Goal: Task Accomplishment & Management: Manage account settings

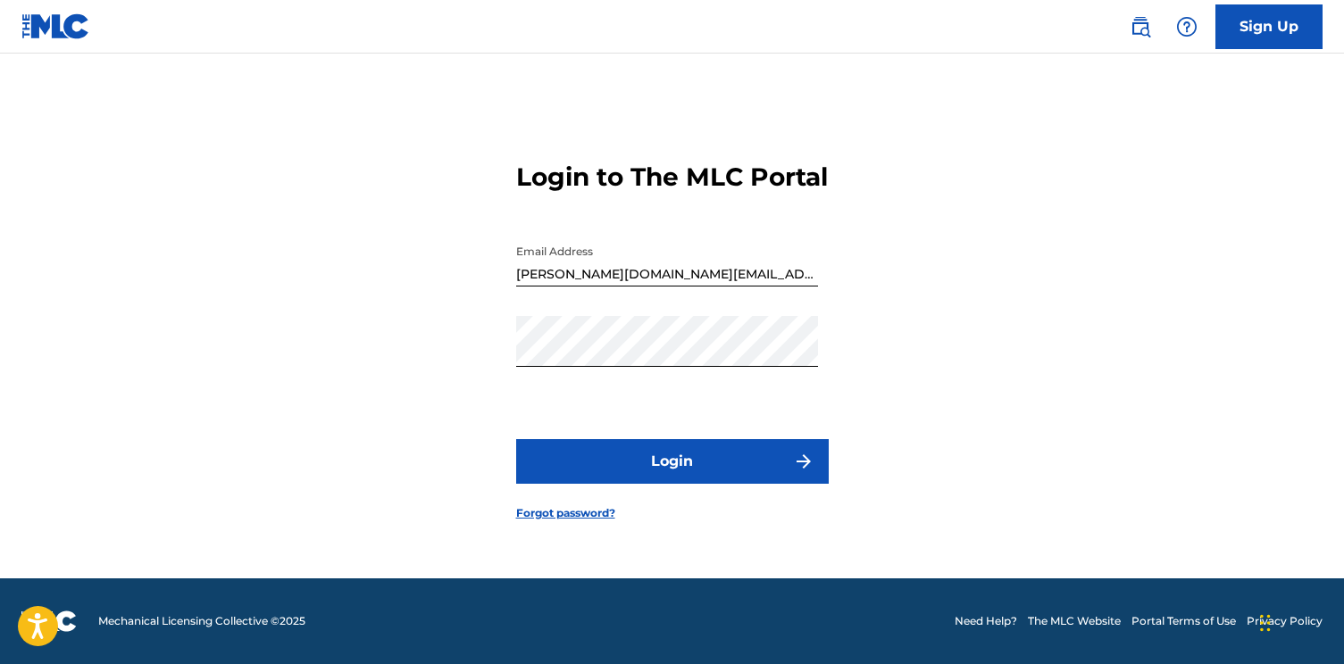
click at [697, 467] on button "Login" at bounding box center [672, 461] width 313 height 45
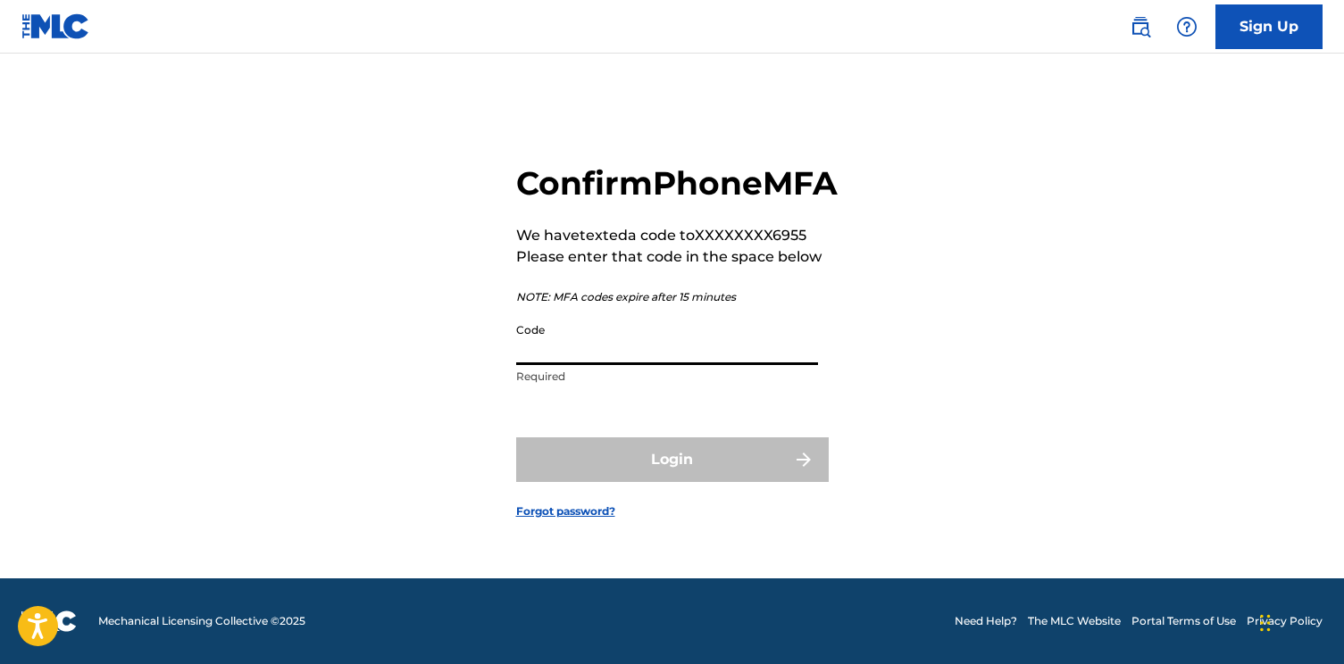
click at [654, 365] on input "Code" at bounding box center [667, 339] width 302 height 51
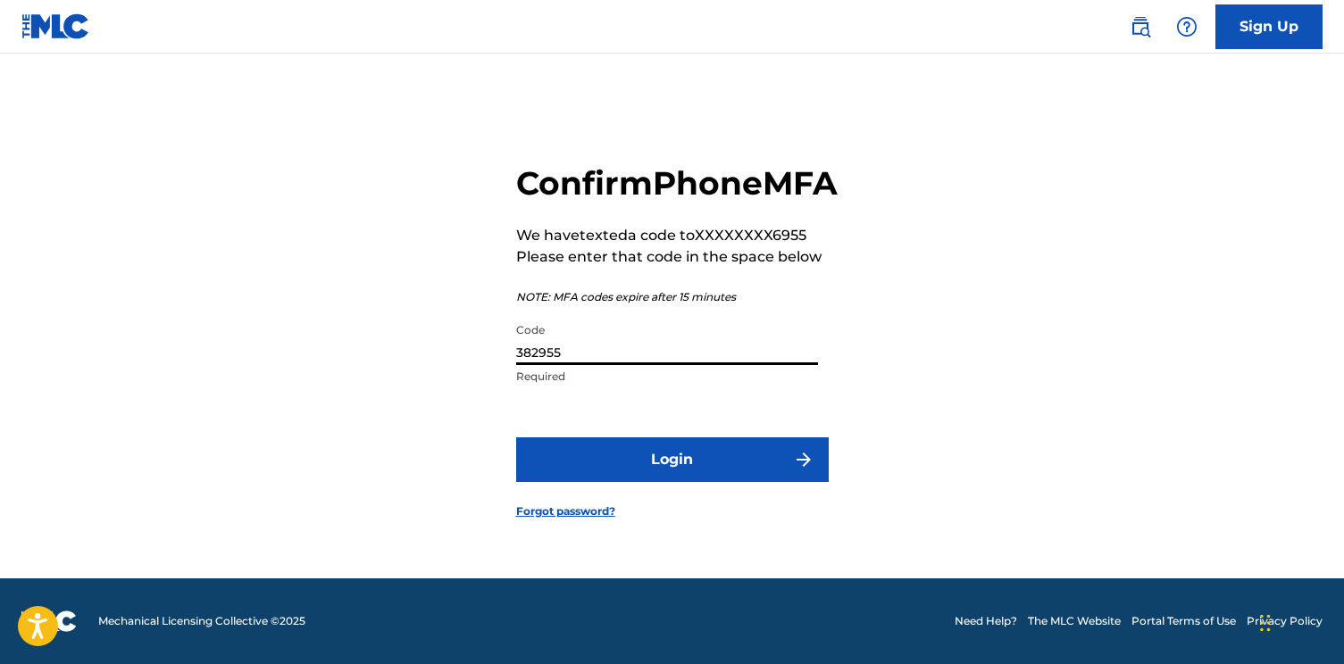
type input "382955"
click at [728, 482] on button "Login" at bounding box center [672, 460] width 313 height 45
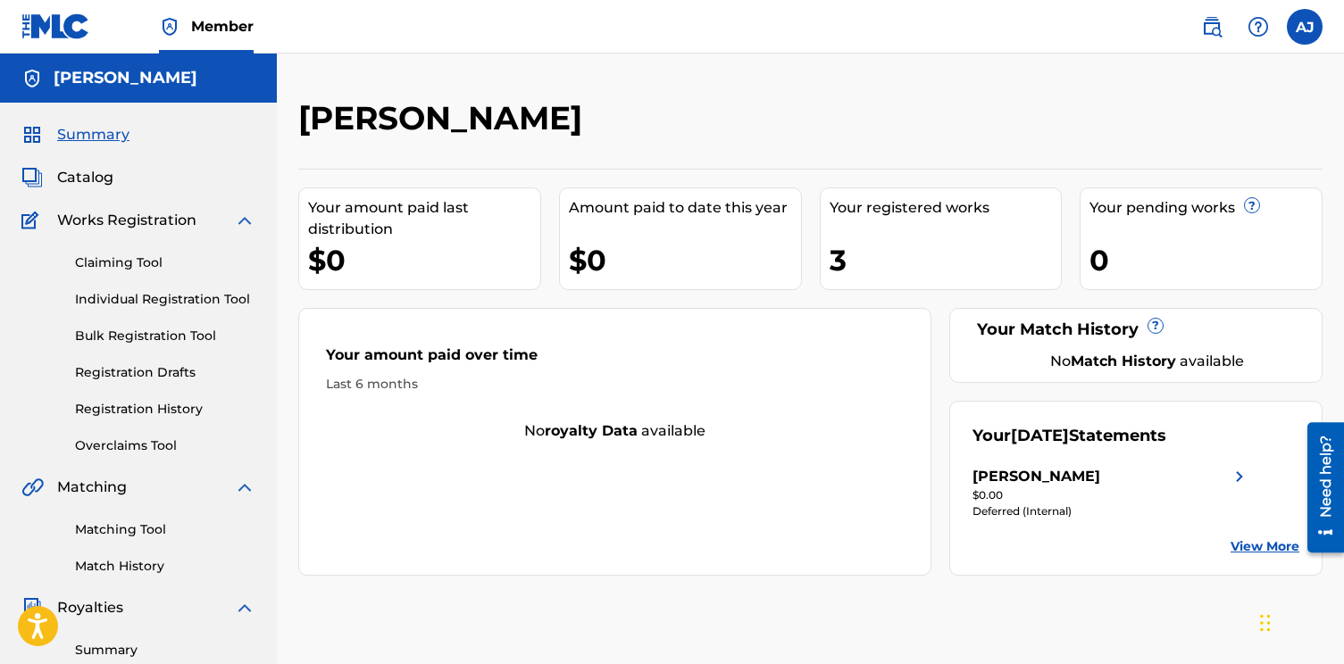
click at [103, 176] on span "Catalog" at bounding box center [85, 177] width 56 height 21
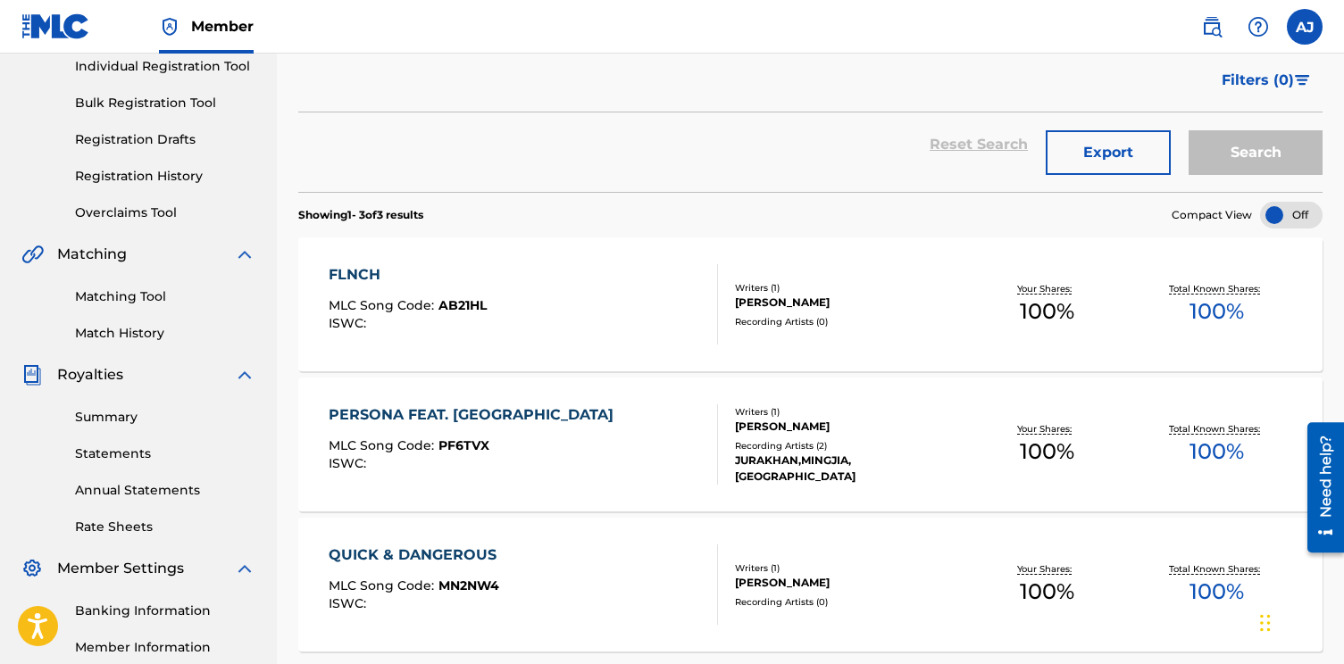
scroll to position [238, 0]
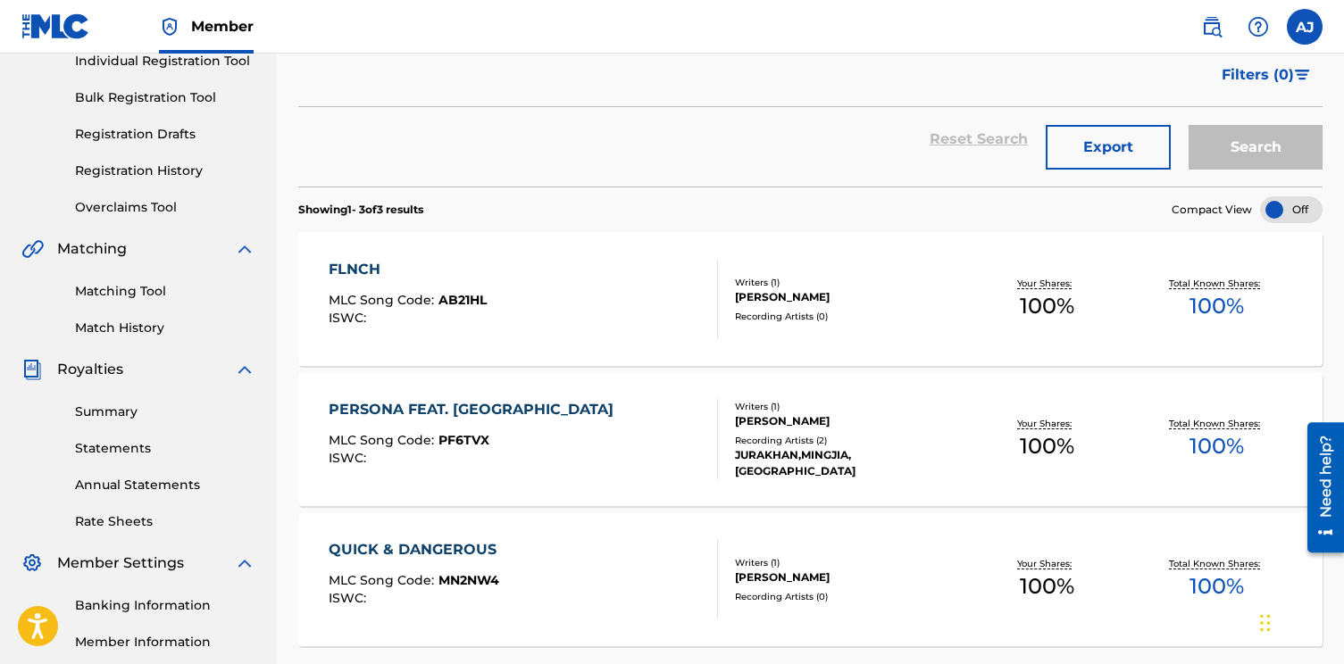
click at [646, 346] on div "FLNCH MLC Song Code : AB21HL ISWC : Writers ( 1 ) [PERSON_NAME] Recording Artis…" at bounding box center [810, 299] width 1024 height 134
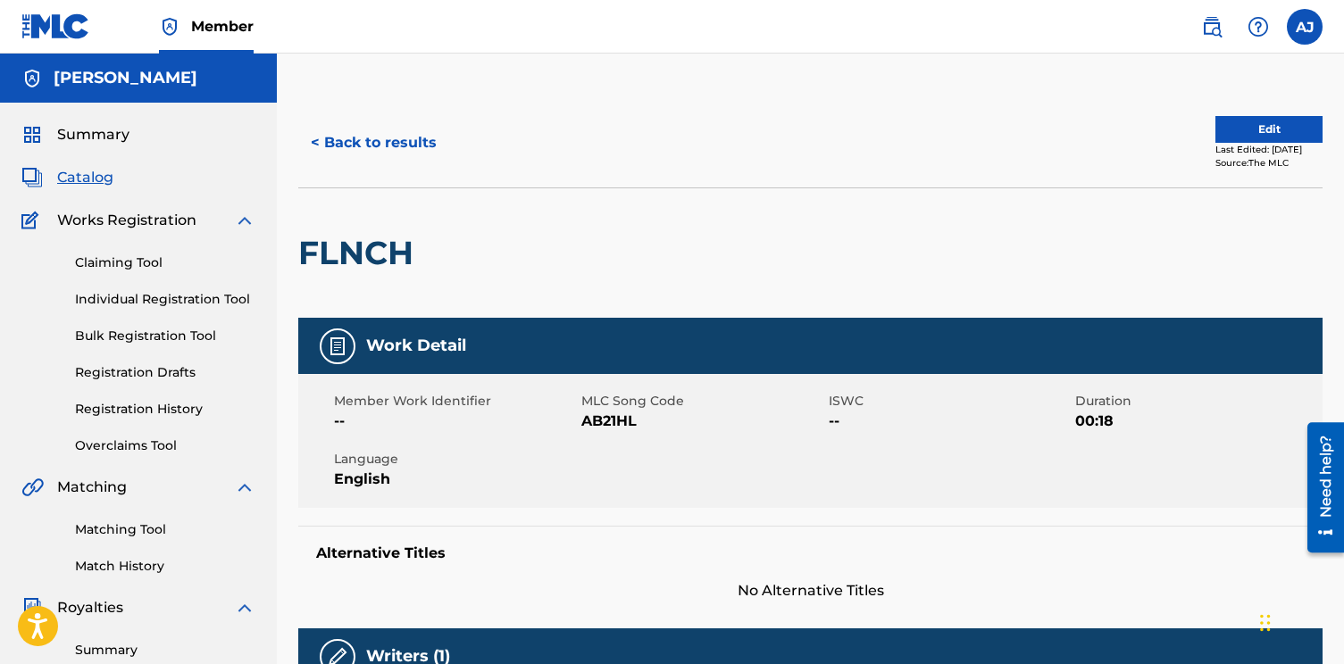
click at [1239, 122] on button "Edit" at bounding box center [1268, 129] width 107 height 27
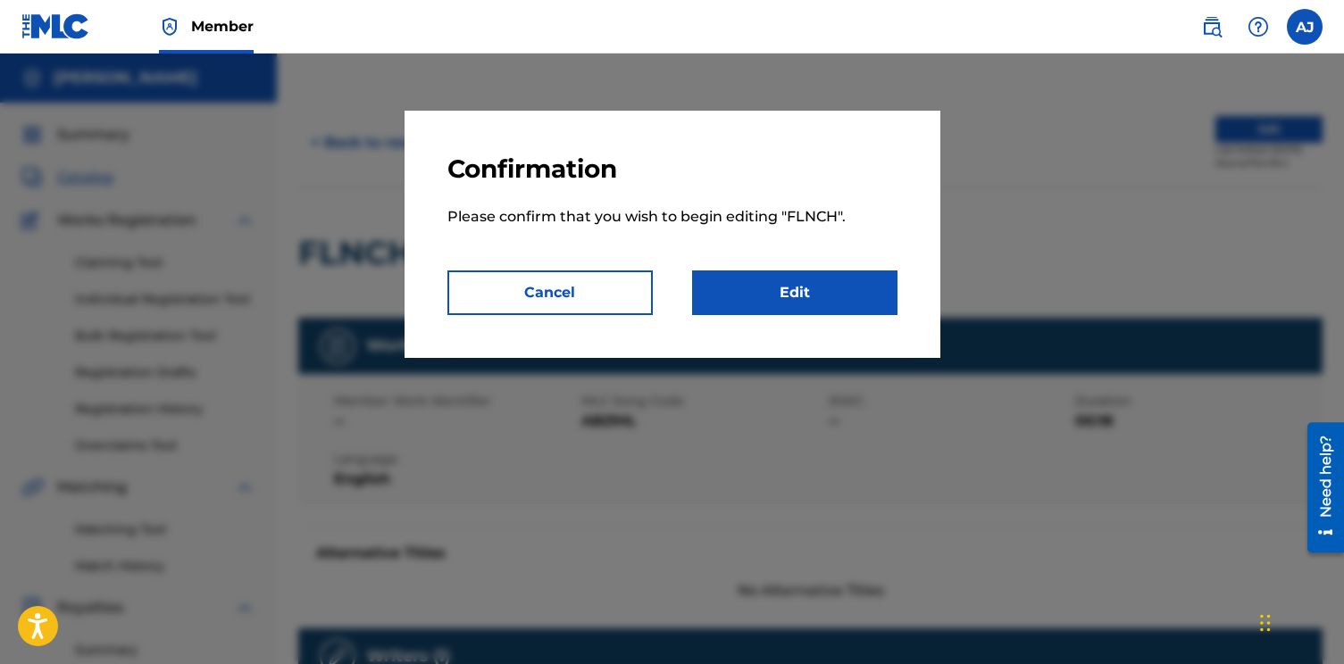
click at [633, 285] on button "Cancel" at bounding box center [549, 293] width 205 height 45
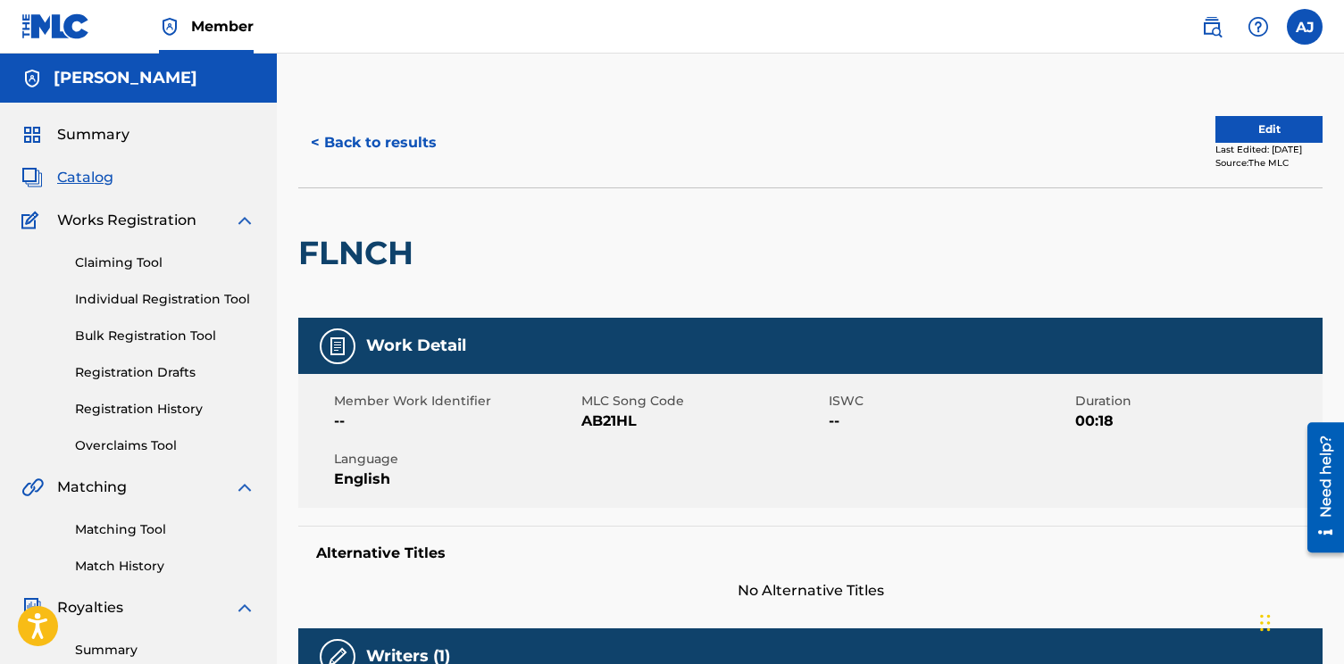
click at [387, 139] on button "< Back to results" at bounding box center [373, 143] width 151 height 45
